Goal: Navigation & Orientation: Find specific page/section

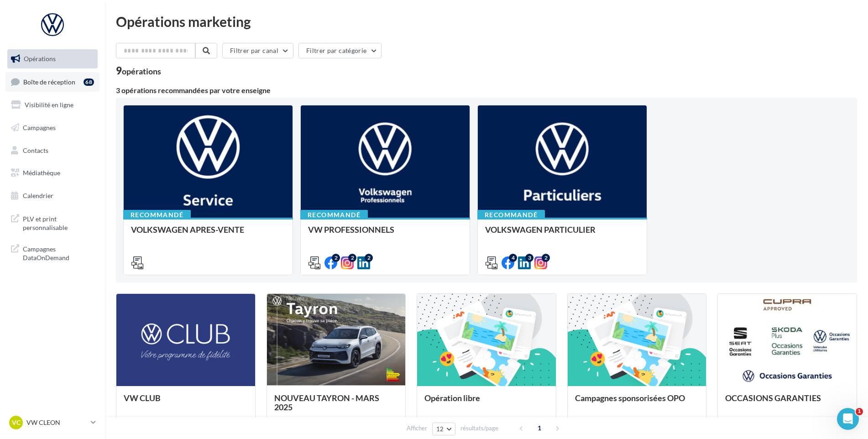
click at [53, 81] on span "Boîte de réception" at bounding box center [49, 82] width 52 height 8
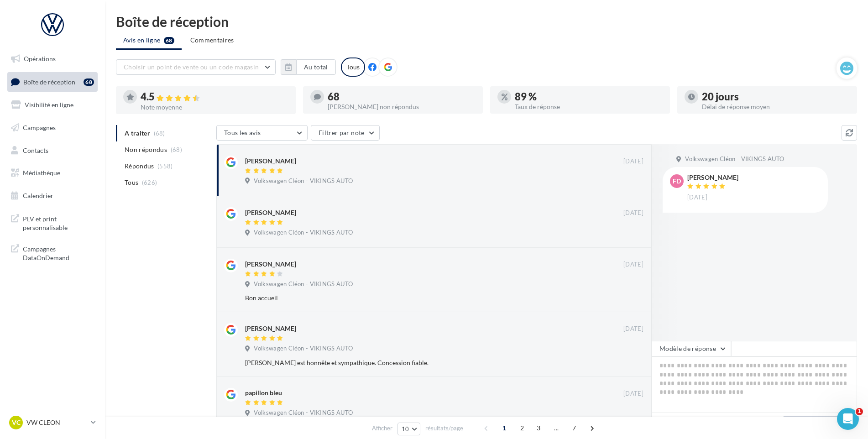
click at [99, 343] on nav "Opérations Boîte de réception 68 Visibilité en ligne Campagnes Contacts Médiath…" at bounding box center [52, 219] width 105 height 439
click at [42, 433] on div "VC VW CLEON vw-cle-vau" at bounding box center [52, 426] width 105 height 25
click at [46, 414] on link "VC VW CLEON vw-cle-vau" at bounding box center [52, 422] width 90 height 17
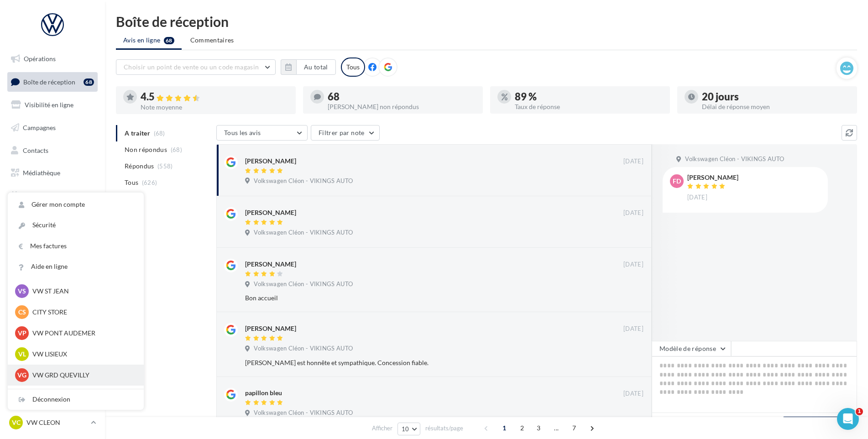
scroll to position [228, 0]
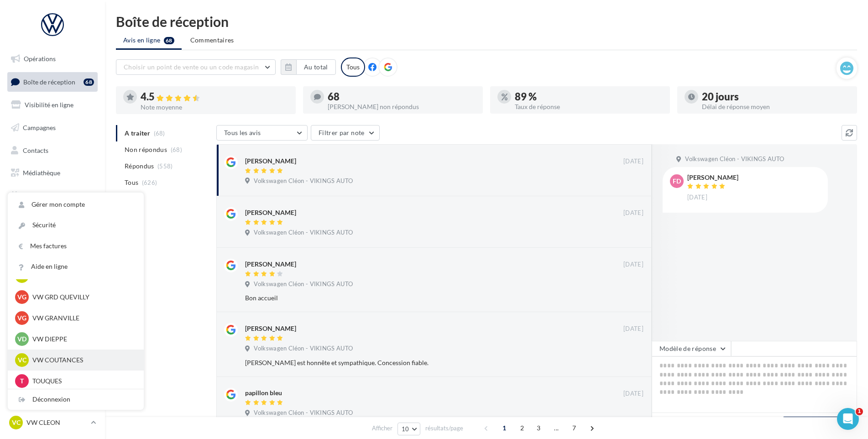
click at [58, 355] on div "VC VW COUTANCES vw-cou-vau" at bounding box center [75, 360] width 121 height 14
